Goal: Communication & Community: Answer question/provide support

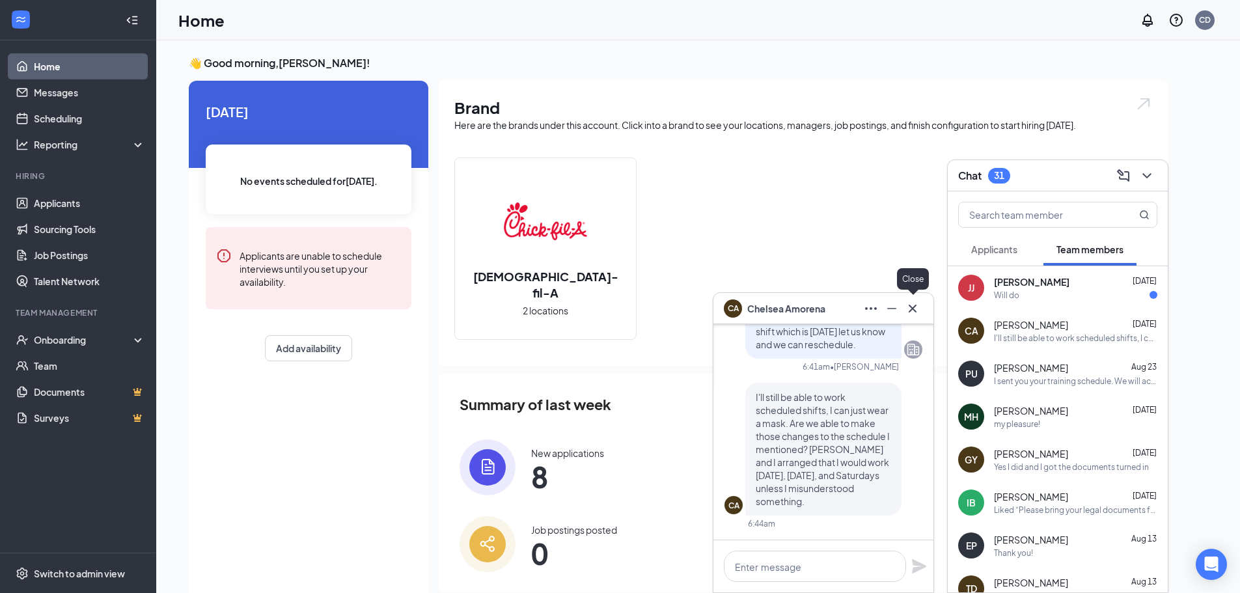
click at [912, 307] on icon "Cross" at bounding box center [913, 308] width 8 height 8
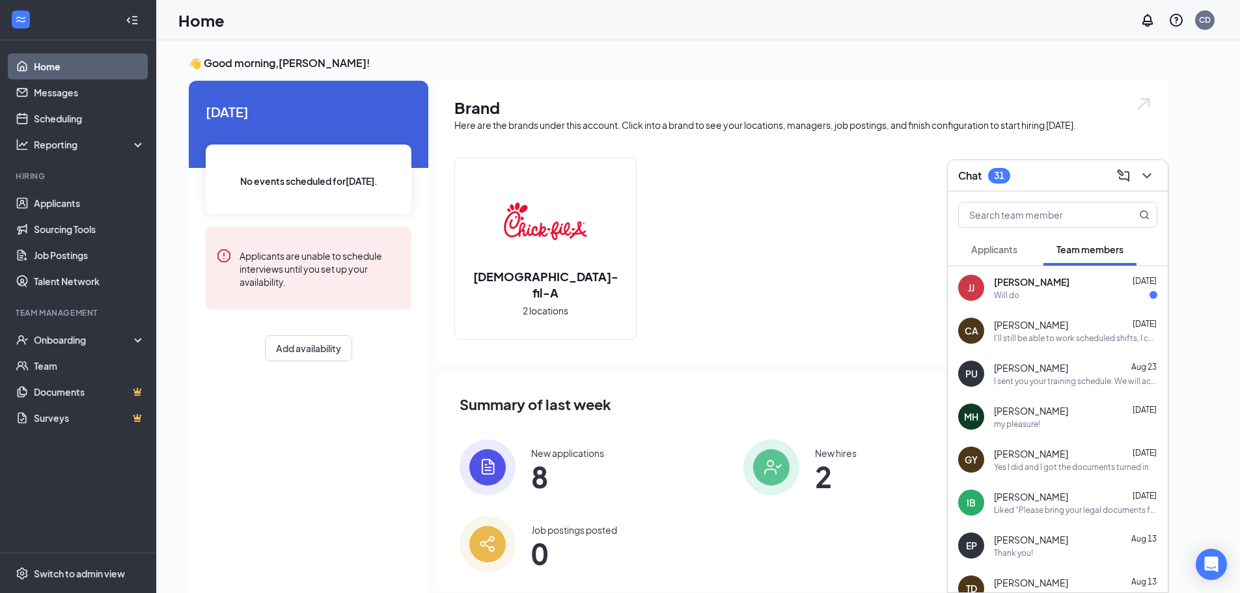
click at [1058, 300] on div "Will do" at bounding box center [1075, 295] width 163 height 11
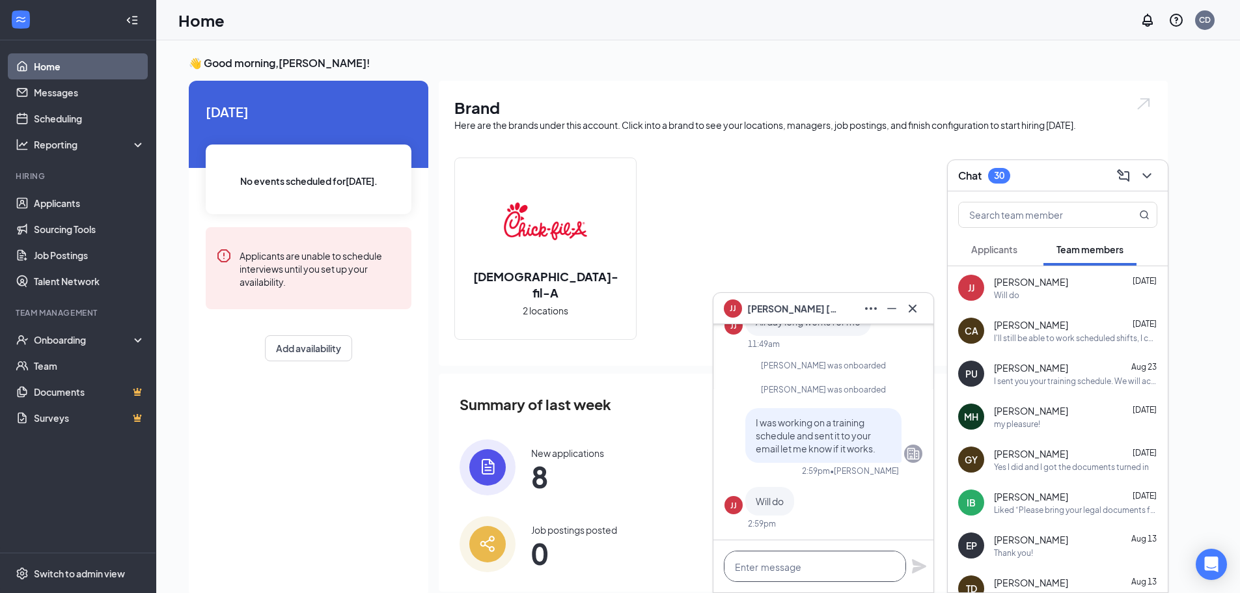
click at [819, 566] on textarea at bounding box center [815, 566] width 182 height 31
click at [800, 568] on textarea "Does it look go to you?" at bounding box center [815, 566] width 182 height 31
type textarea "Does it look good to you?"
click at [913, 563] on icon "Plane" at bounding box center [919, 566] width 14 height 14
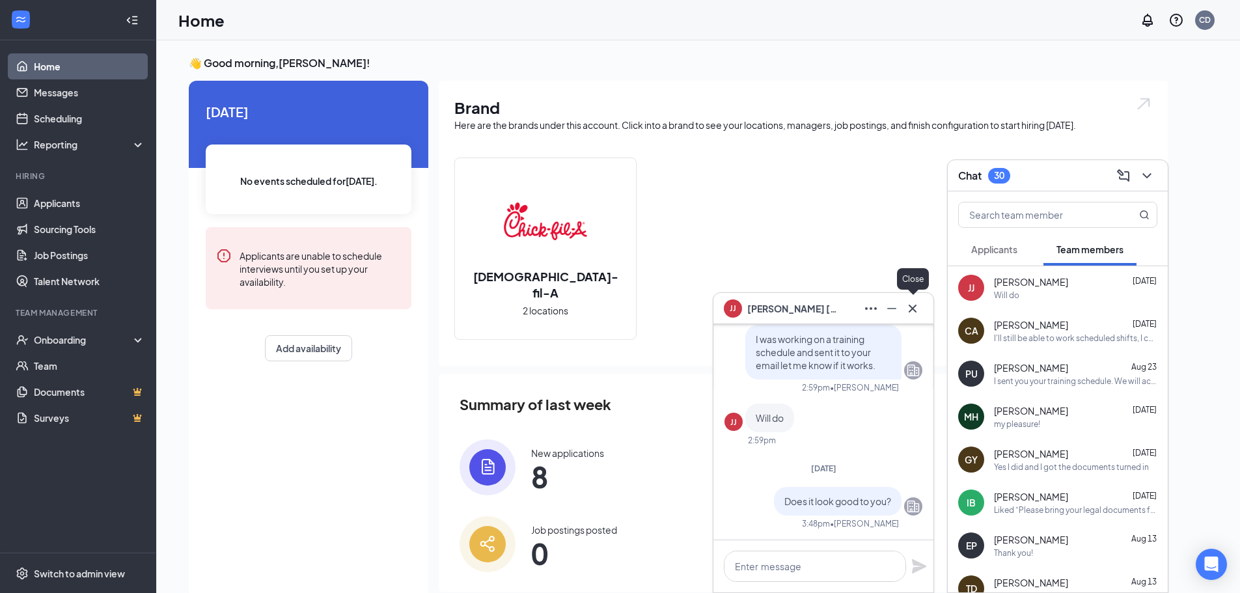
click at [916, 310] on icon "Cross" at bounding box center [913, 309] width 16 height 16
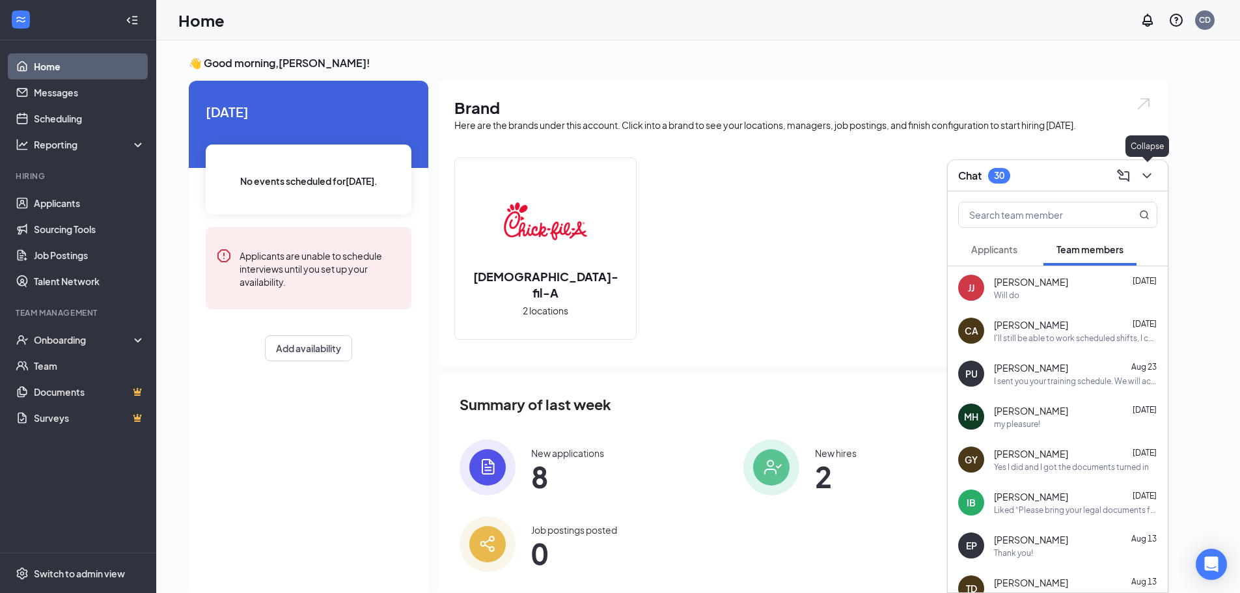
click at [1154, 176] on icon "ChevronDown" at bounding box center [1147, 176] width 16 height 16
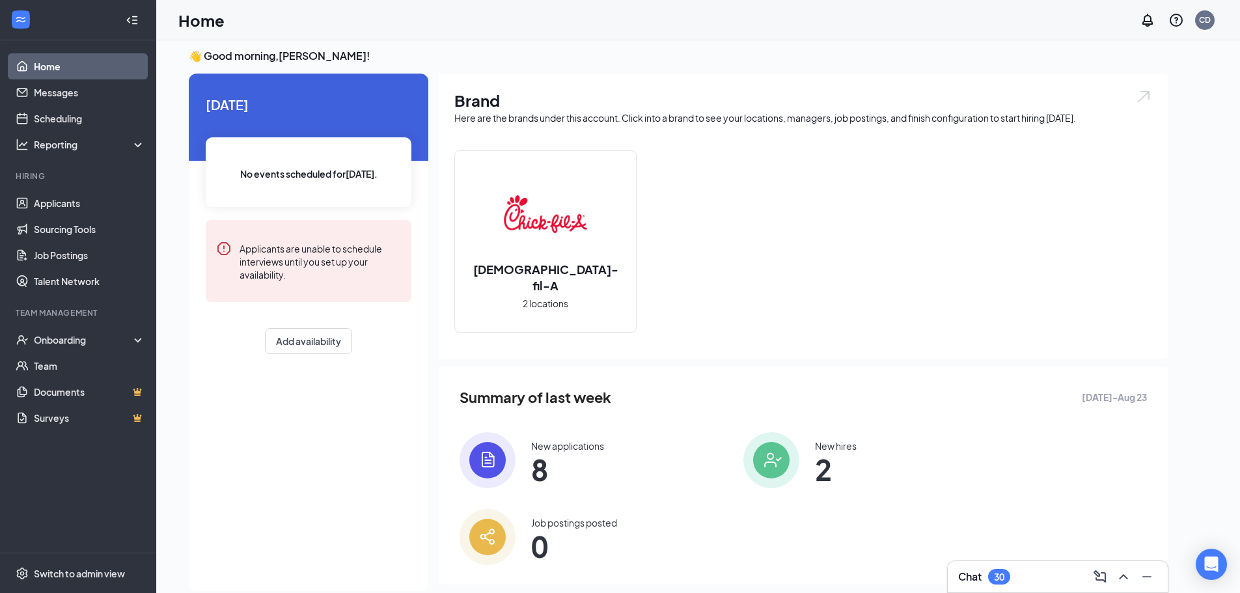
scroll to position [27, 0]
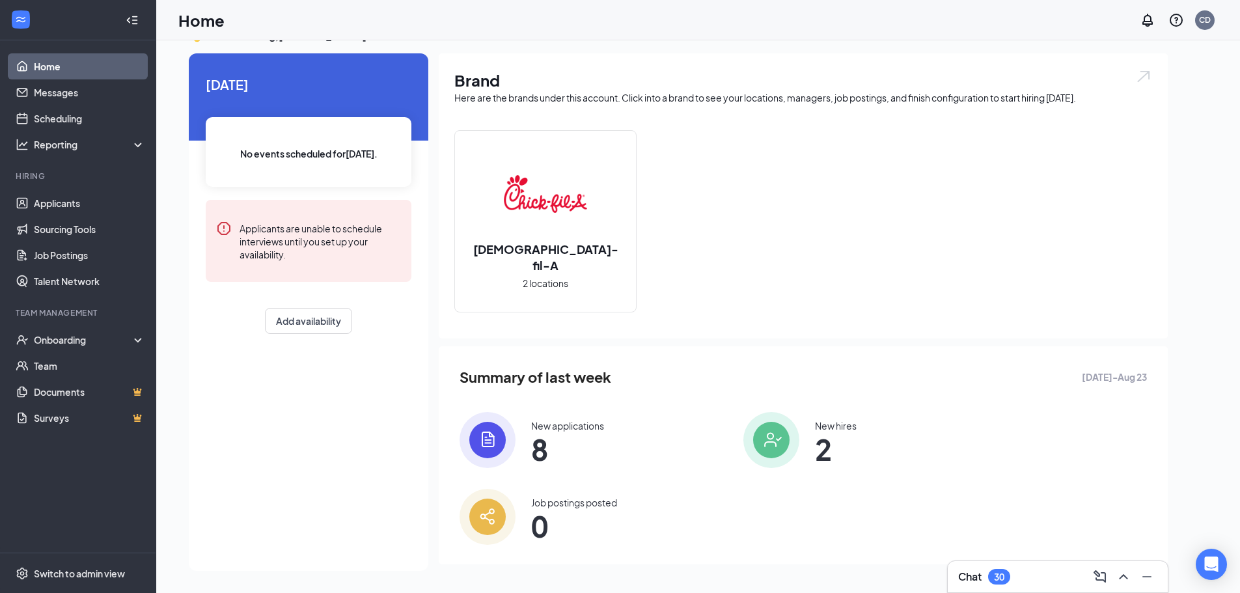
click at [586, 456] on span "8" at bounding box center [567, 448] width 73 height 23
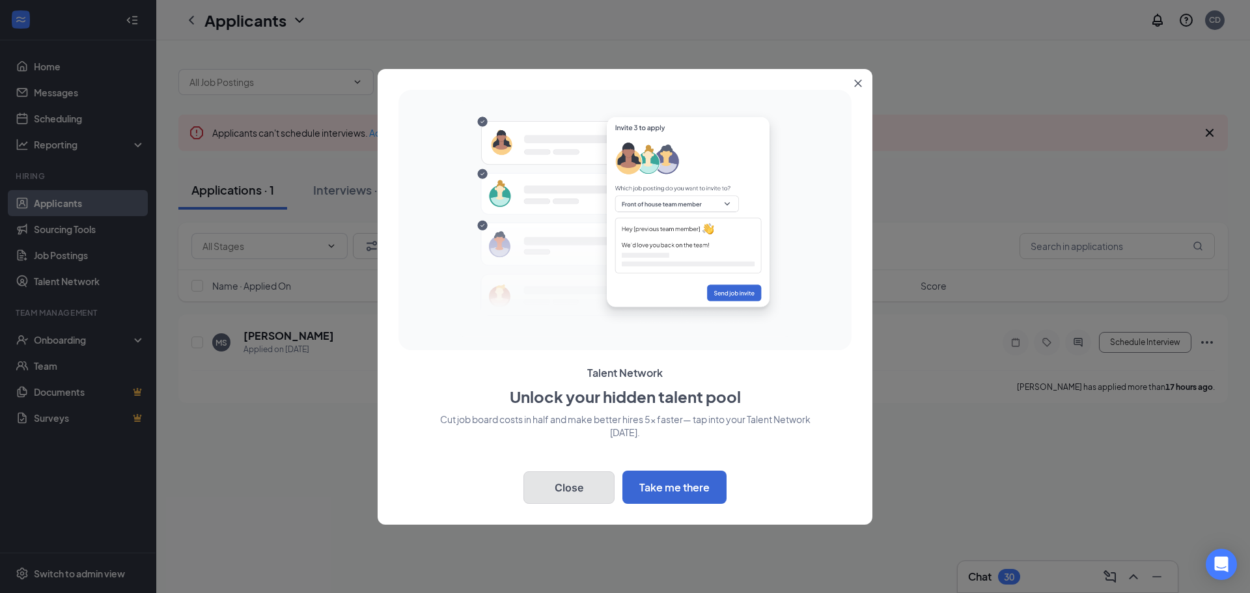
click at [555, 489] on button "Close" at bounding box center [568, 487] width 91 height 33
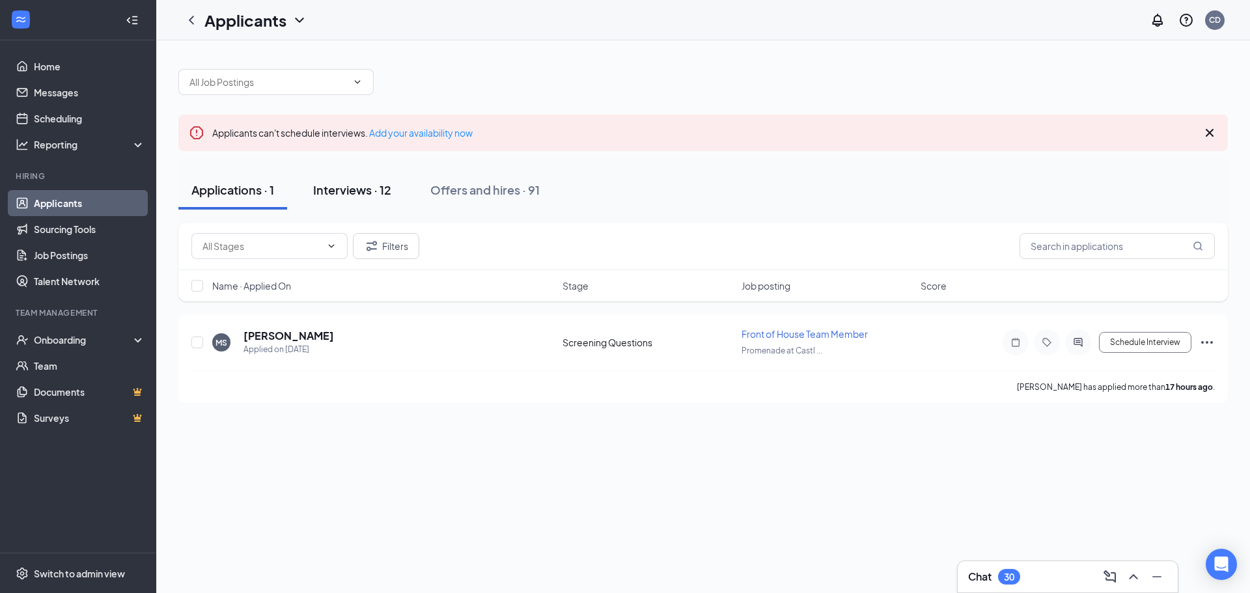
click at [355, 193] on div "Interviews · 12" at bounding box center [352, 190] width 78 height 16
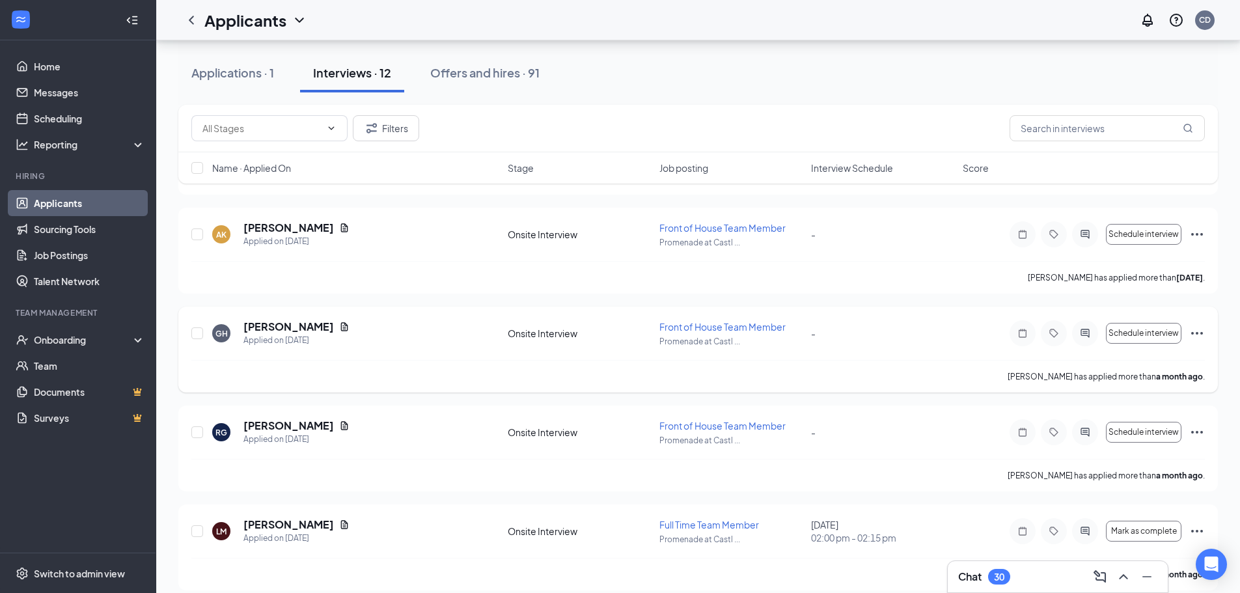
scroll to position [521, 0]
